Goal: Task Accomplishment & Management: Complete application form

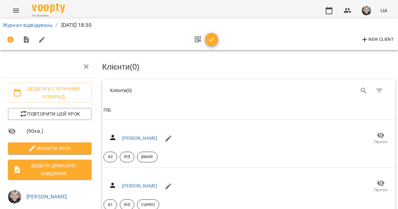
scroll to position [2774, 0]
click at [38, 26] on link "Журнал відвідувань" at bounding box center [28, 25] width 50 height 6
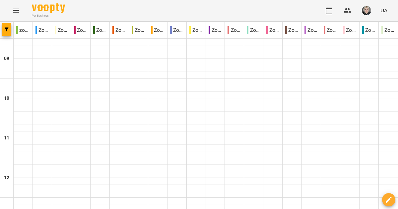
type input "**********"
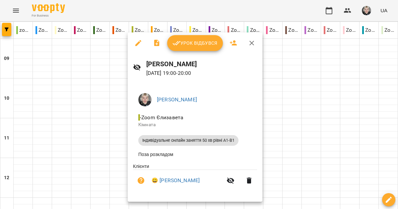
click at [301, 89] on div at bounding box center [199, 104] width 398 height 209
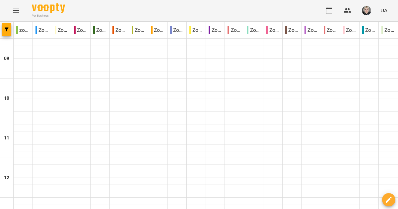
scroll to position [359, 0]
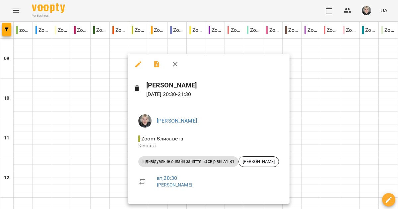
click at [115, 143] on div at bounding box center [199, 104] width 398 height 209
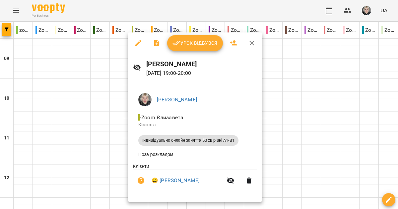
click at [304, 197] on div at bounding box center [199, 104] width 398 height 209
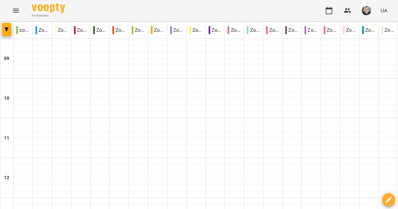
type input "**********"
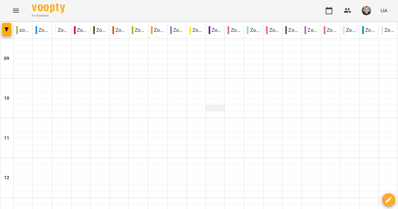
scroll to position [353, 0]
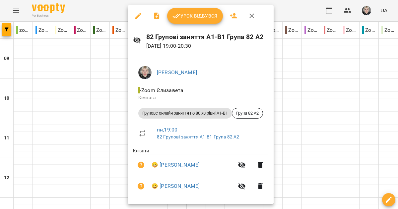
click at [347, 100] on div at bounding box center [199, 104] width 398 height 209
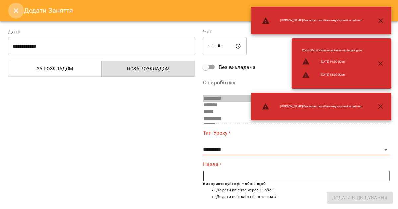
click at [13, 16] on button "Close" at bounding box center [16, 11] width 16 height 16
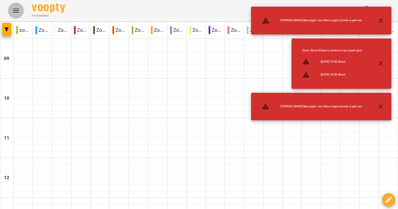
click at [14, 7] on icon "Menu" at bounding box center [16, 11] width 8 height 8
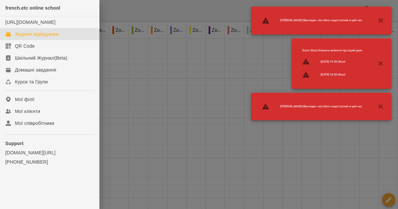
click at [143, 70] on div at bounding box center [199, 104] width 398 height 209
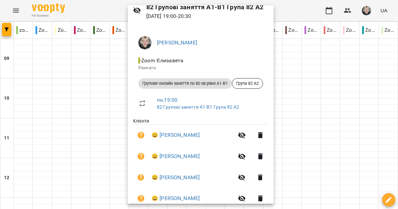
scroll to position [62, 0]
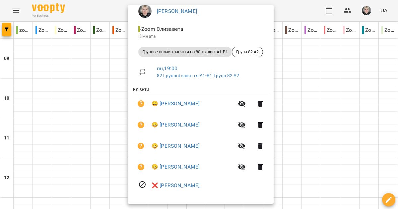
click at [348, 134] on div at bounding box center [199, 104] width 398 height 209
